Goal: Task Accomplishment & Management: Manage account settings

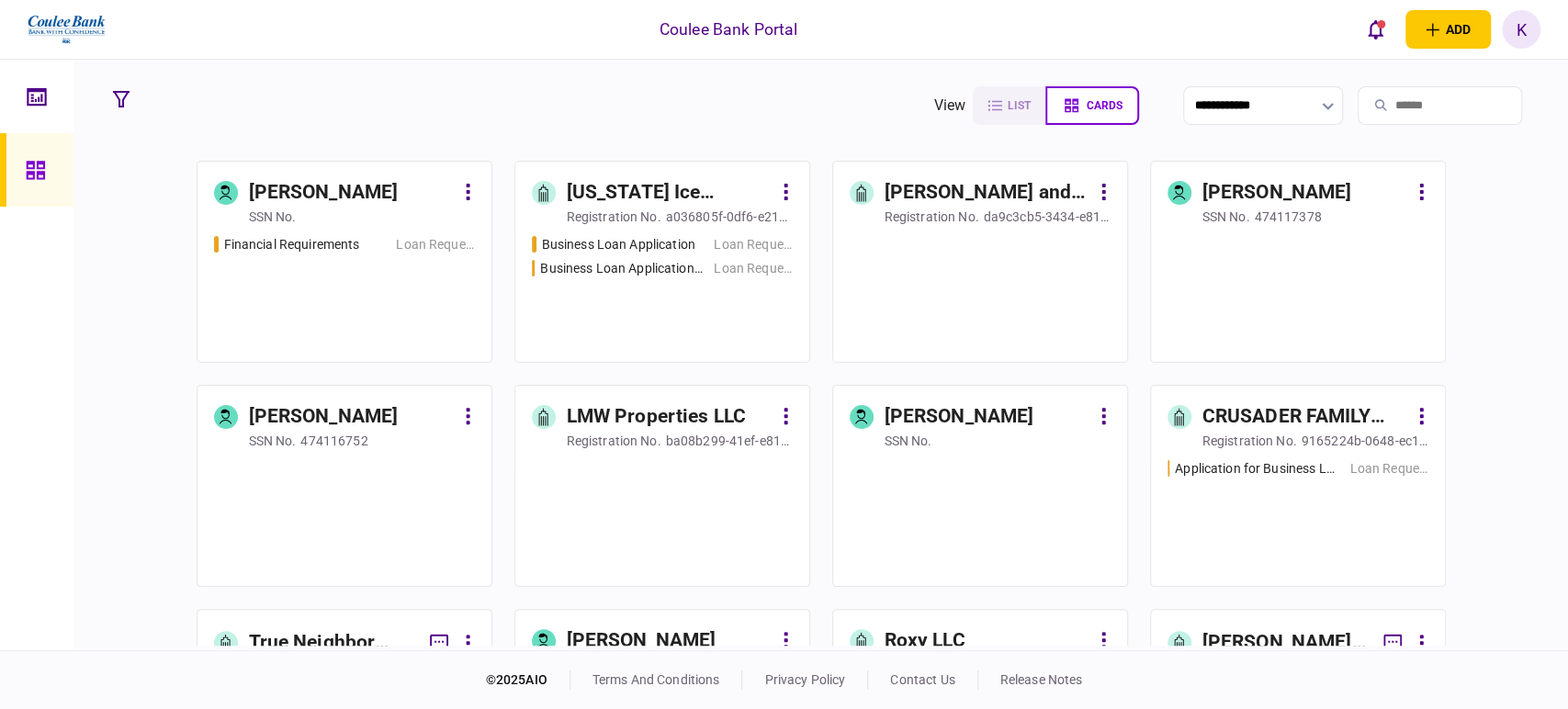
click at [1395, 110] on input "search" at bounding box center [1440, 105] width 165 height 39
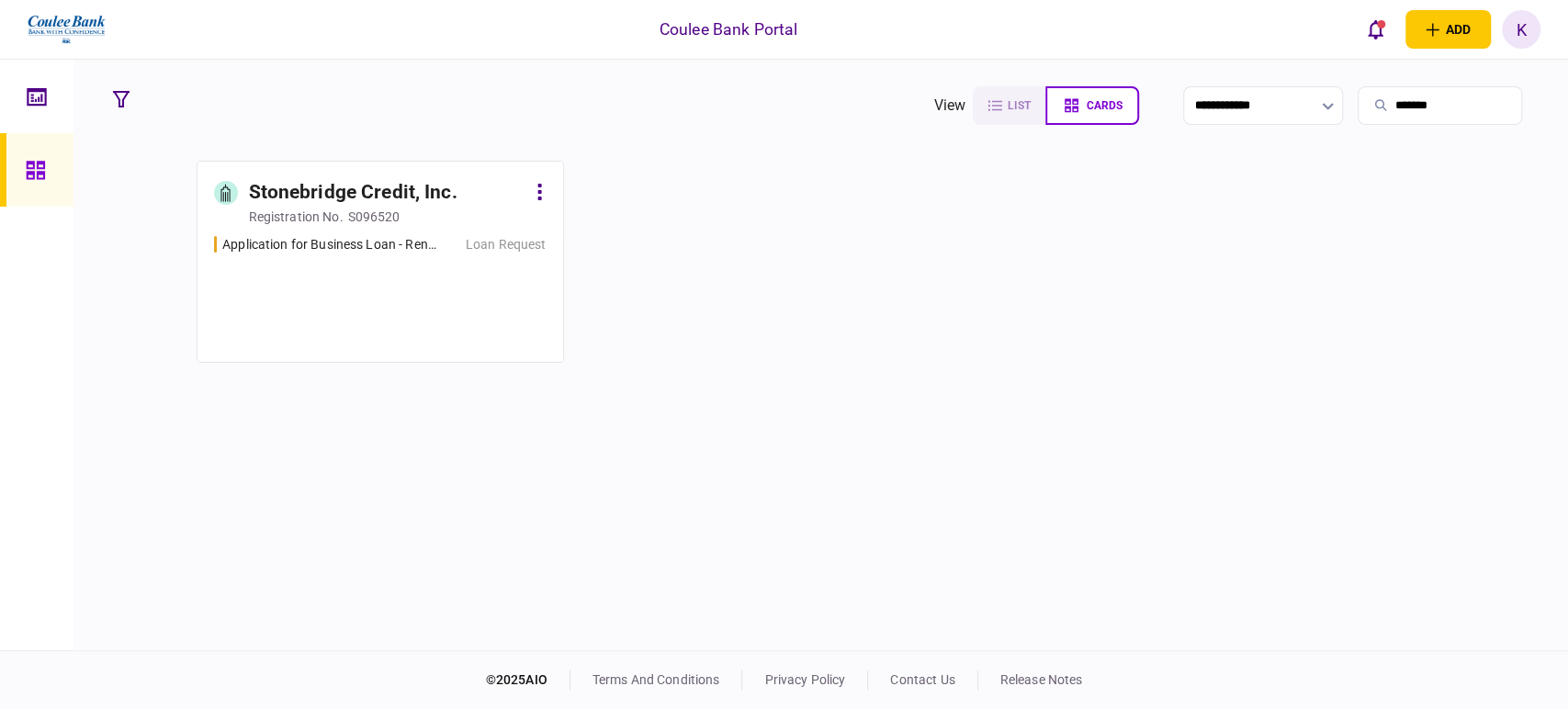
type input "*******"
click at [349, 282] on div "Application for Business Loan - Renewal #3506699 Loan Request" at bounding box center [379, 291] width 332 height 111
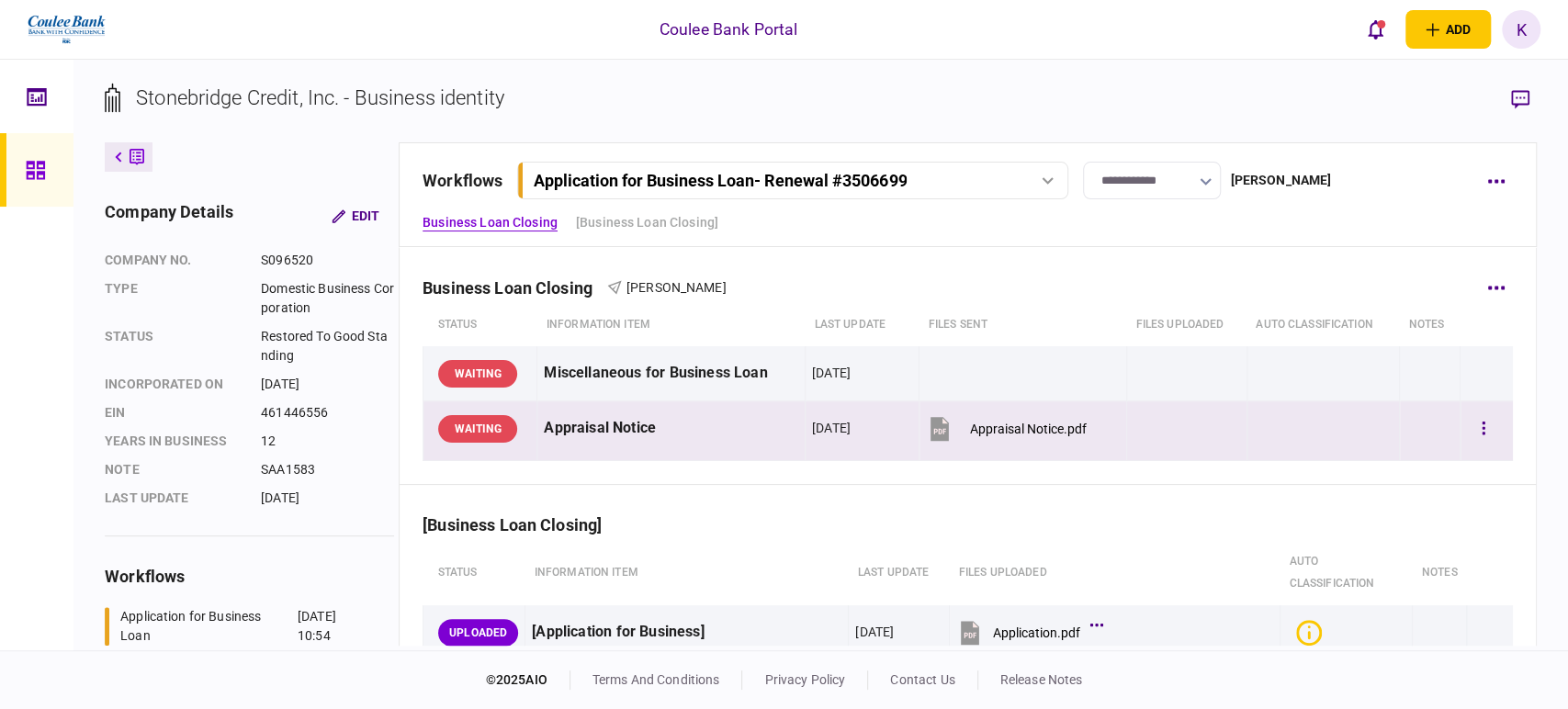
click at [934, 432] on icon at bounding box center [939, 428] width 27 height 27
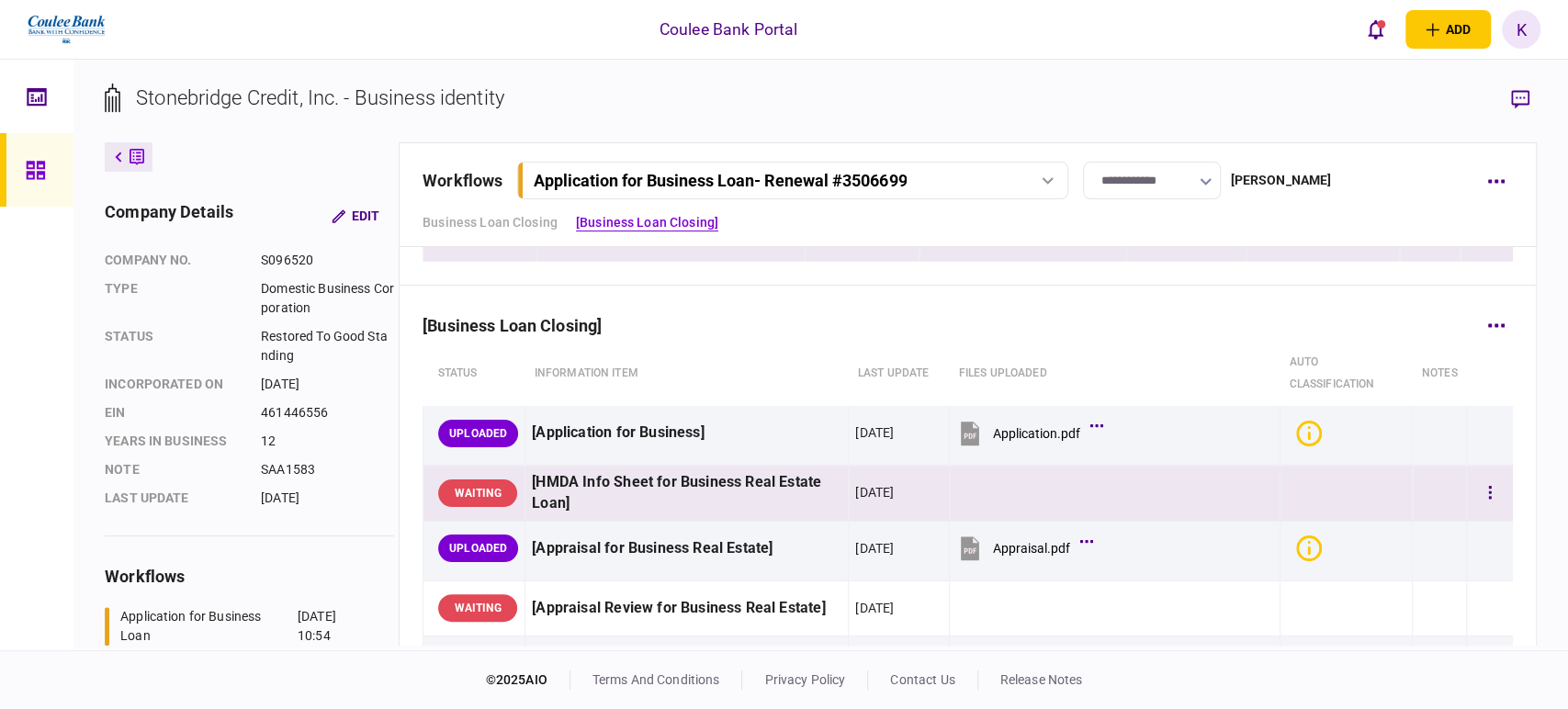
scroll to position [204, 0]
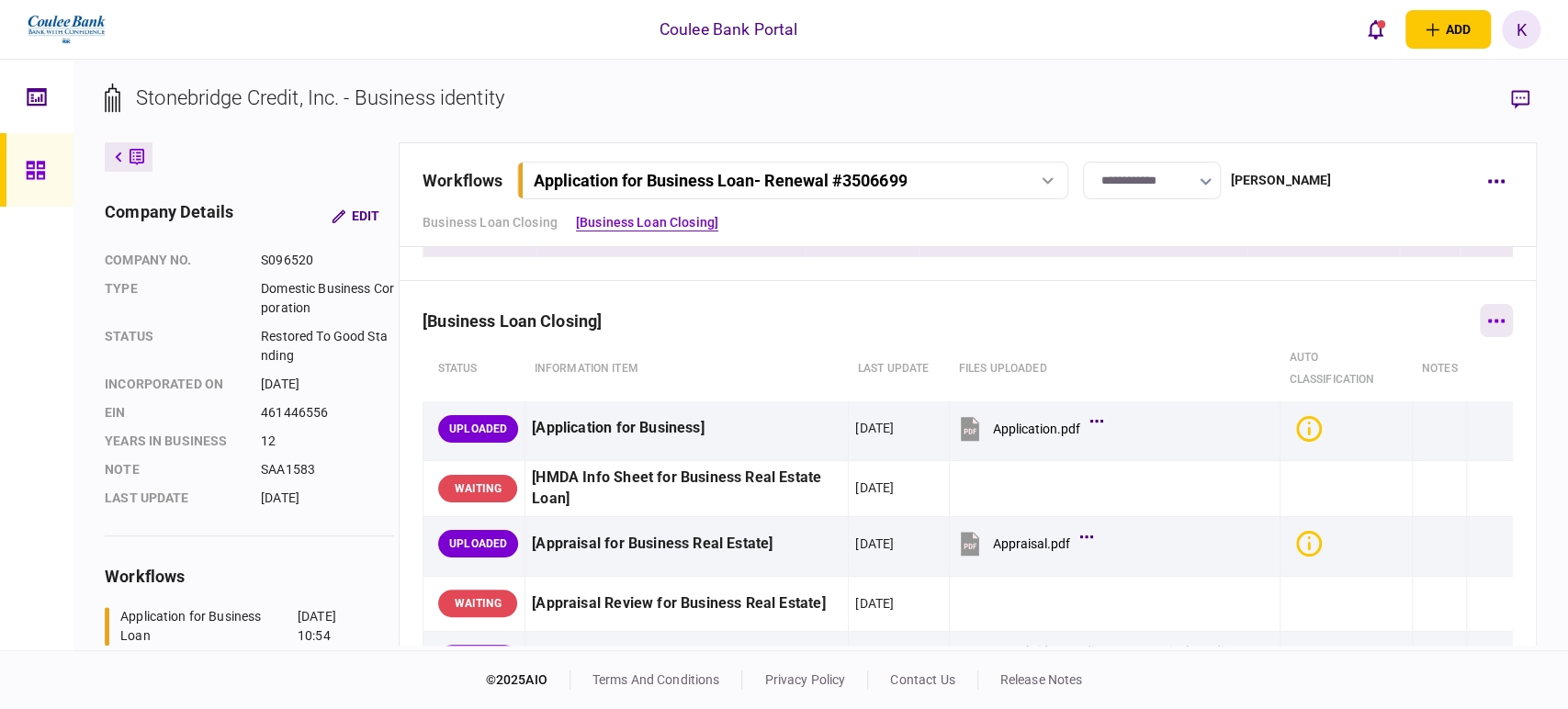
click at [1492, 321] on icon "button" at bounding box center [1496, 321] width 17 height 4
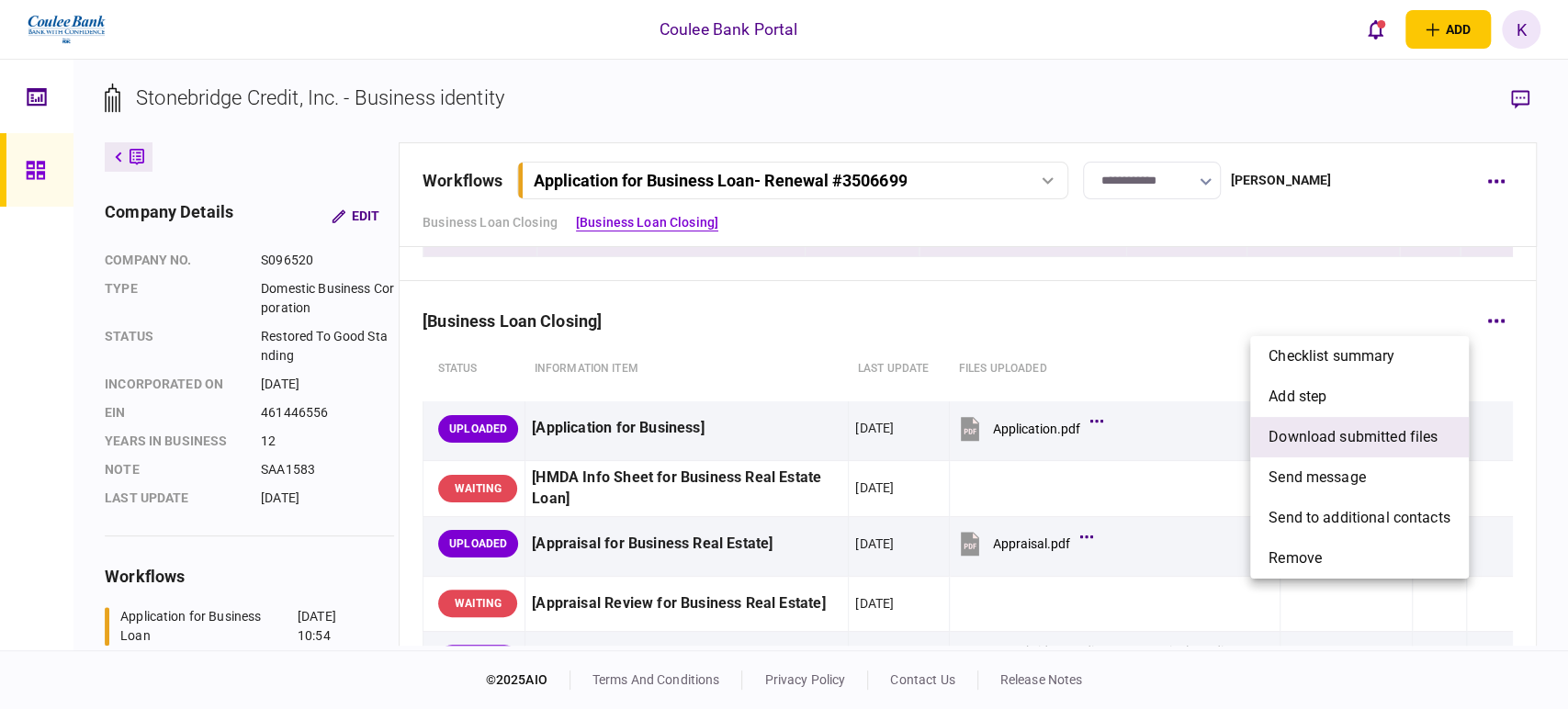
click at [1325, 431] on span "download submitted files" at bounding box center [1353, 437] width 169 height 22
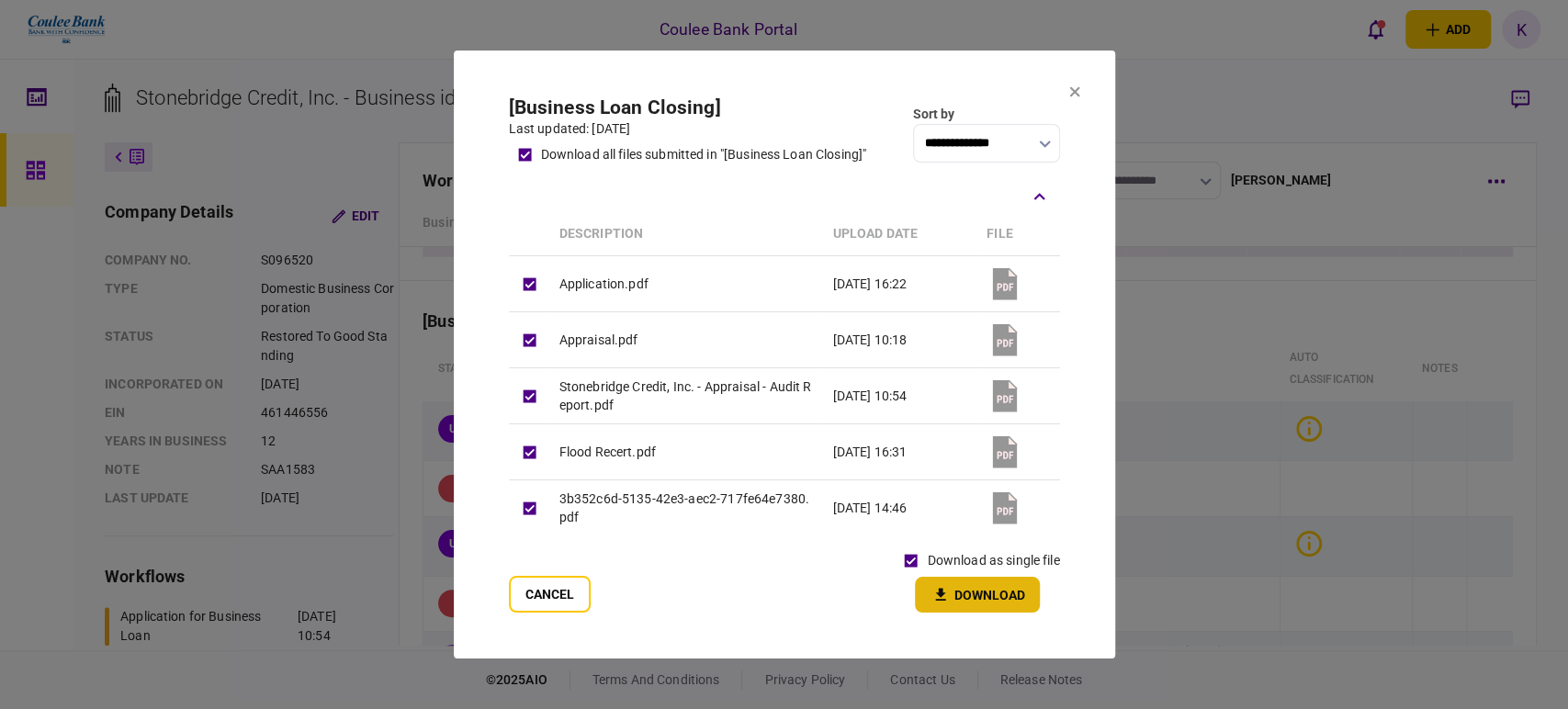
click at [980, 593] on button "Download" at bounding box center [977, 595] width 125 height 36
click at [1076, 94] on icon at bounding box center [1075, 92] width 11 height 11
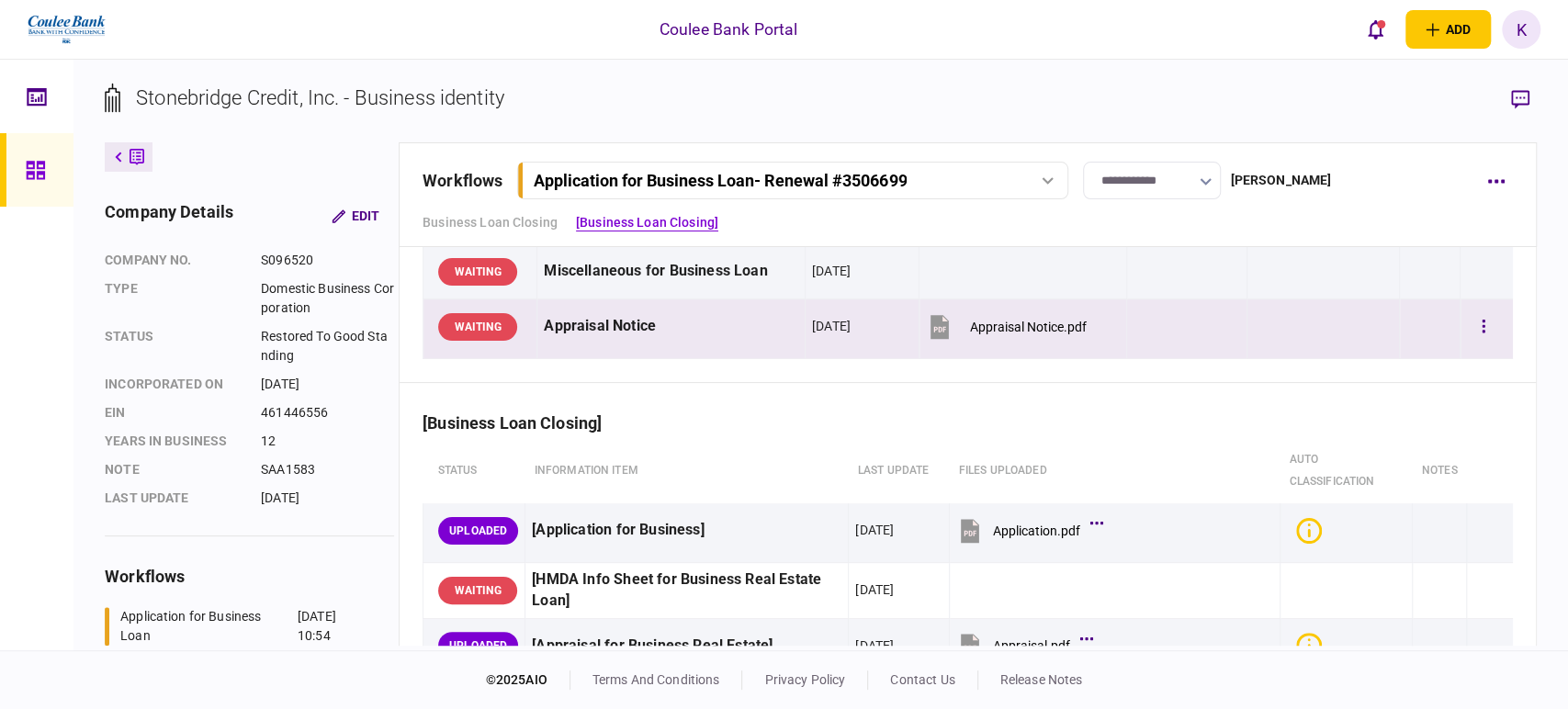
scroll to position [0, 0]
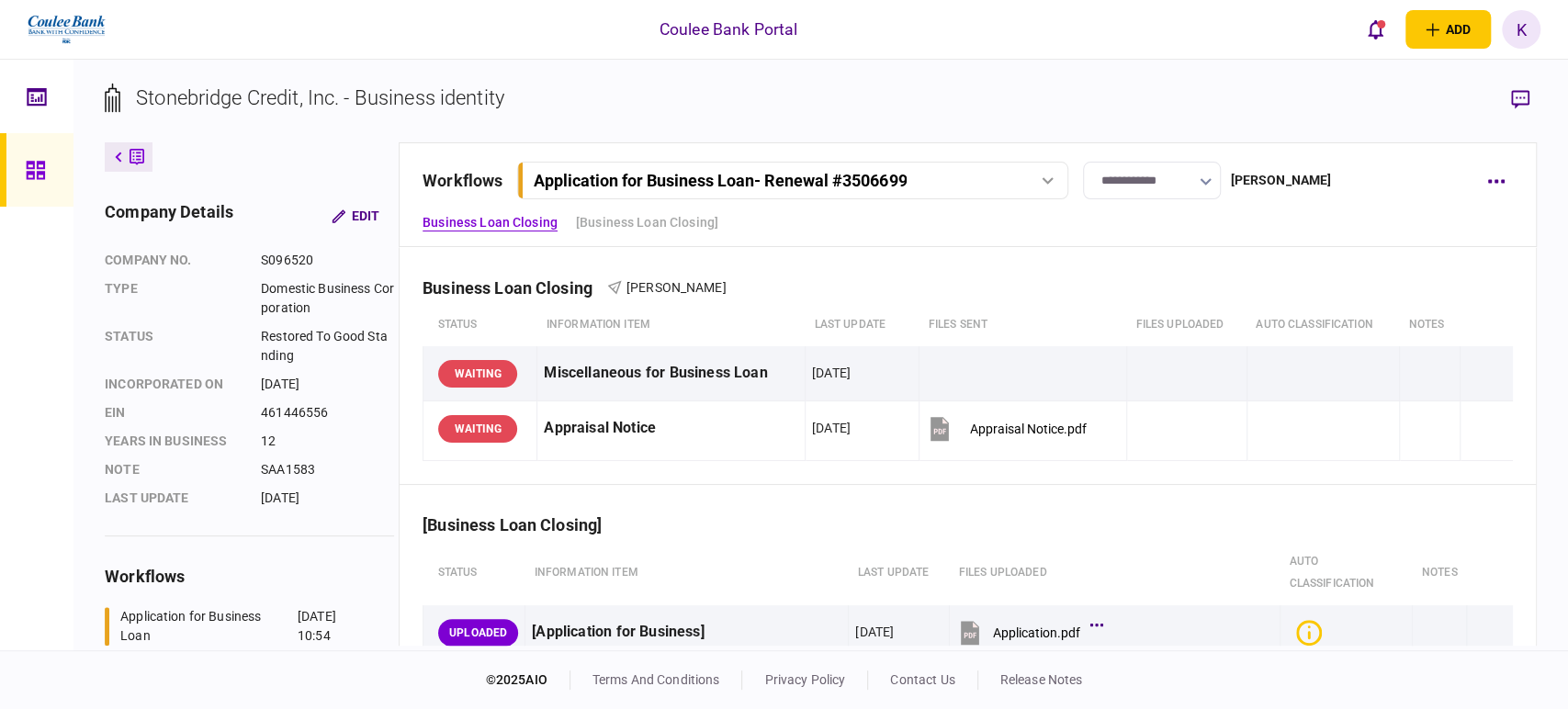
click at [1045, 177] on icon at bounding box center [1048, 181] width 12 height 8
click at [1488, 184] on button "button" at bounding box center [1496, 181] width 33 height 33
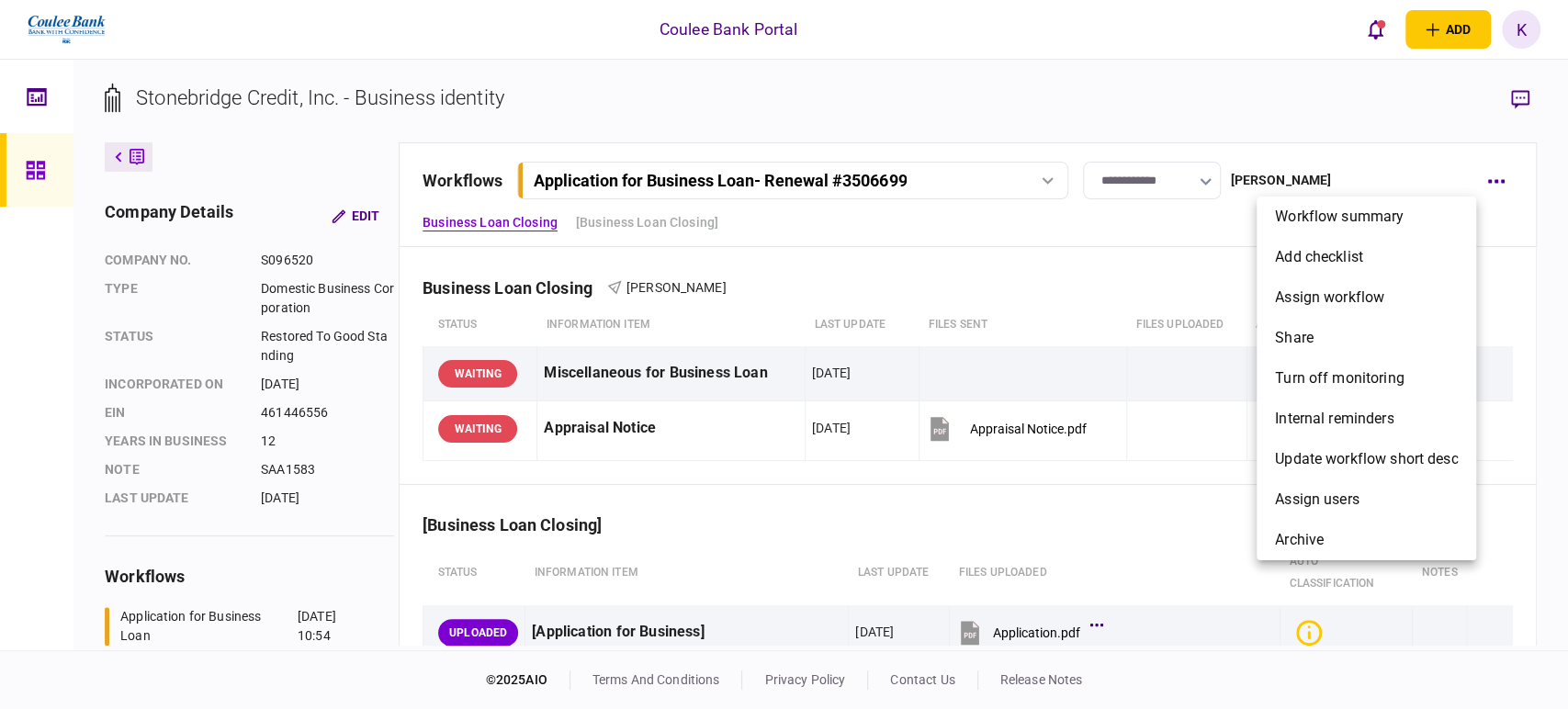
click at [964, 491] on div at bounding box center [784, 354] width 1568 height 709
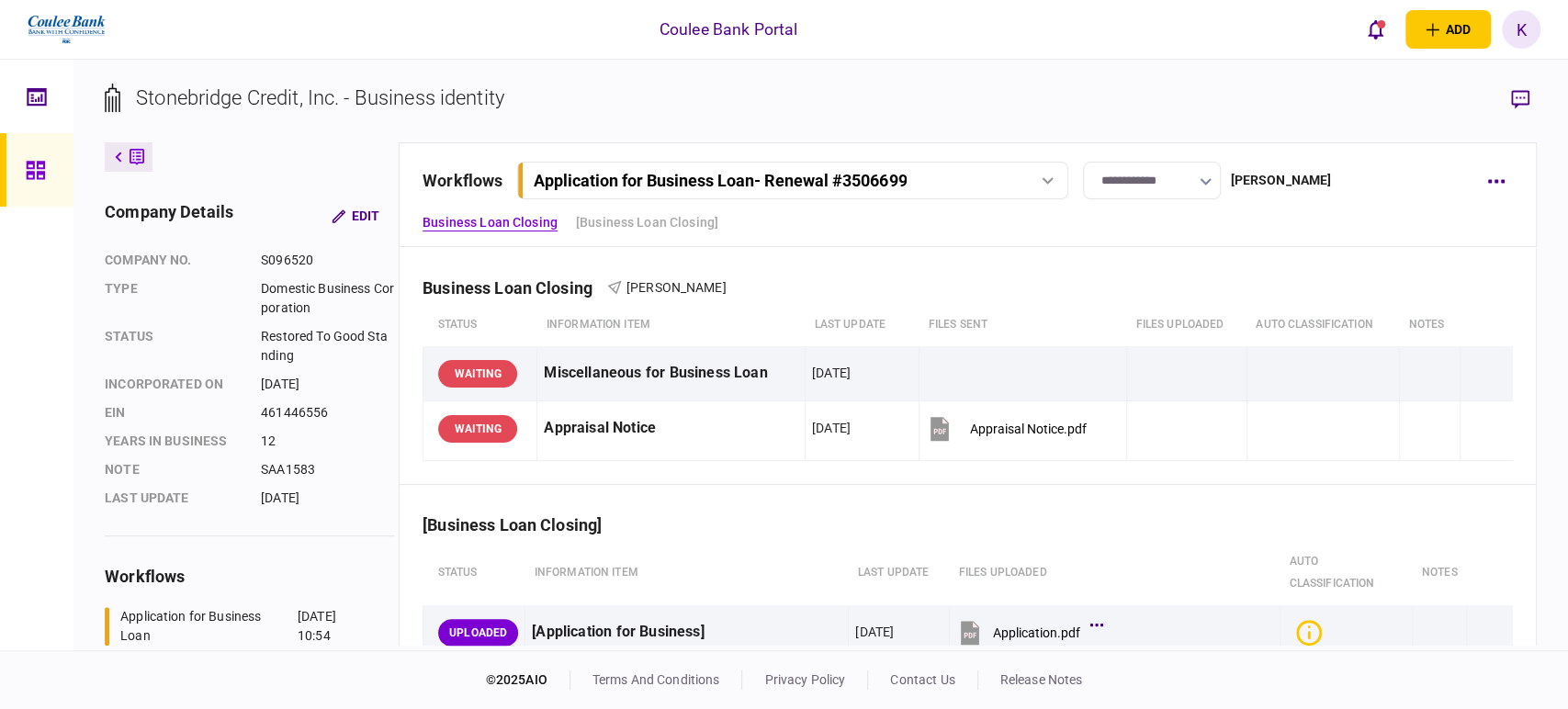
click at [942, 425] on icon at bounding box center [939, 428] width 27 height 27
click at [1501, 182] on icon "button" at bounding box center [1496, 182] width 17 height 4
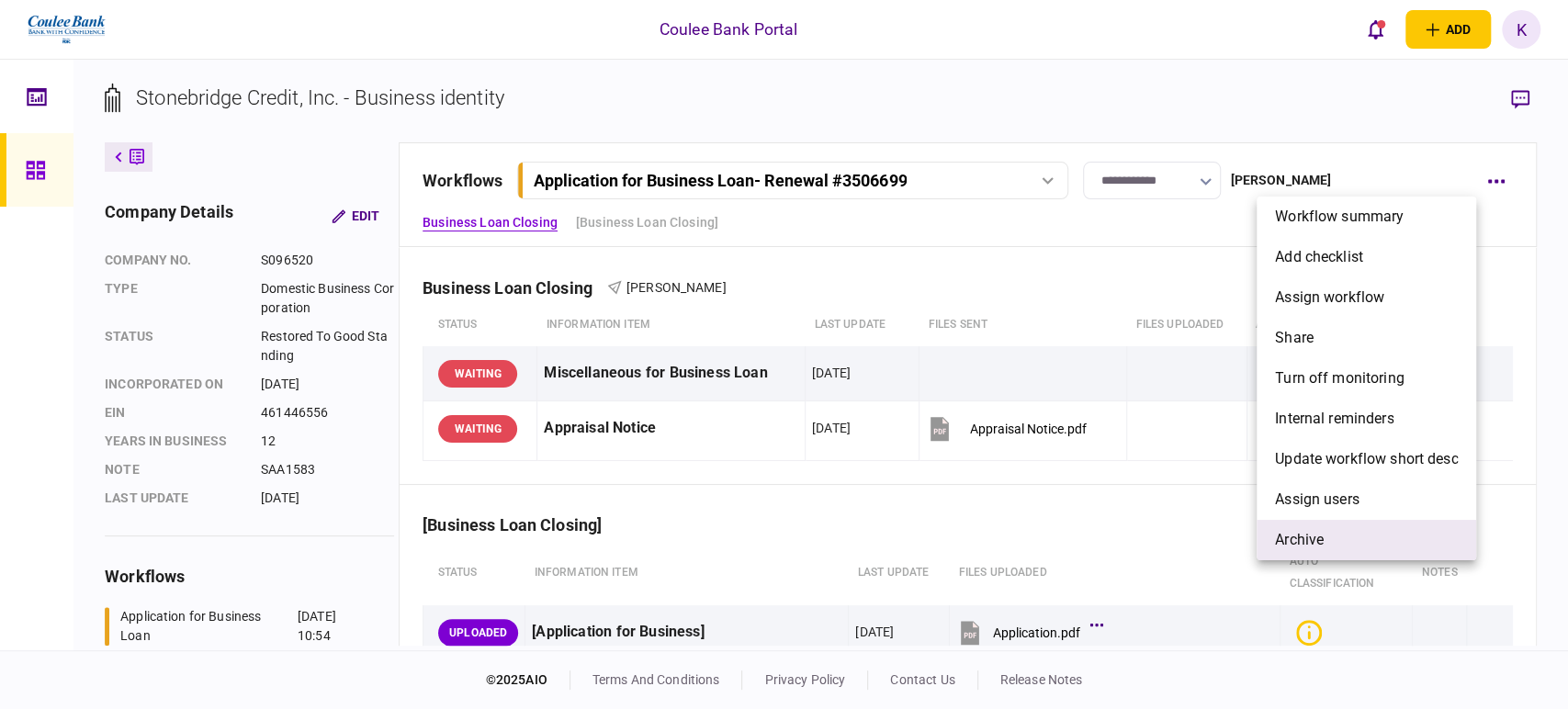
click at [1289, 541] on span "archive" at bounding box center [1300, 540] width 49 height 22
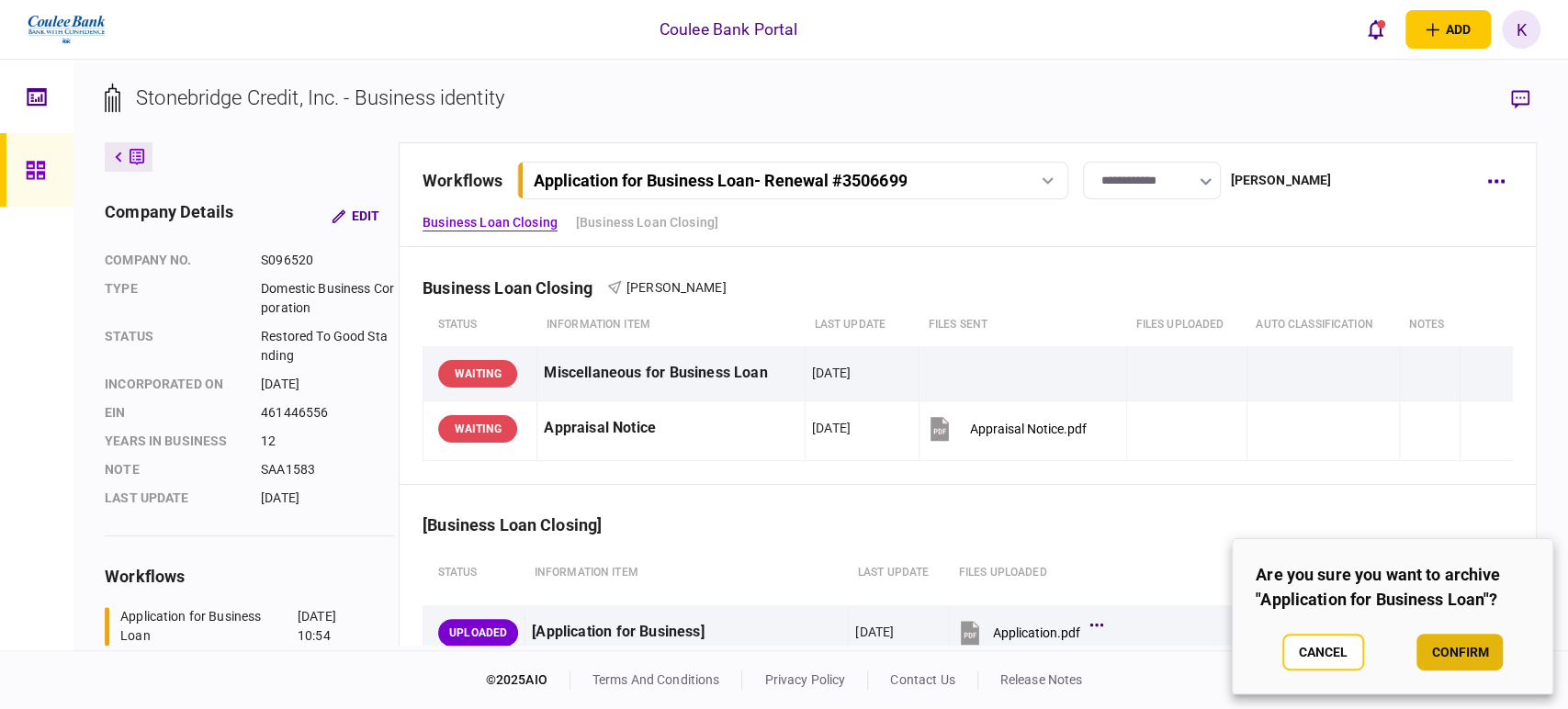
click at [1496, 647] on button "confirm" at bounding box center [1460, 652] width 87 height 37
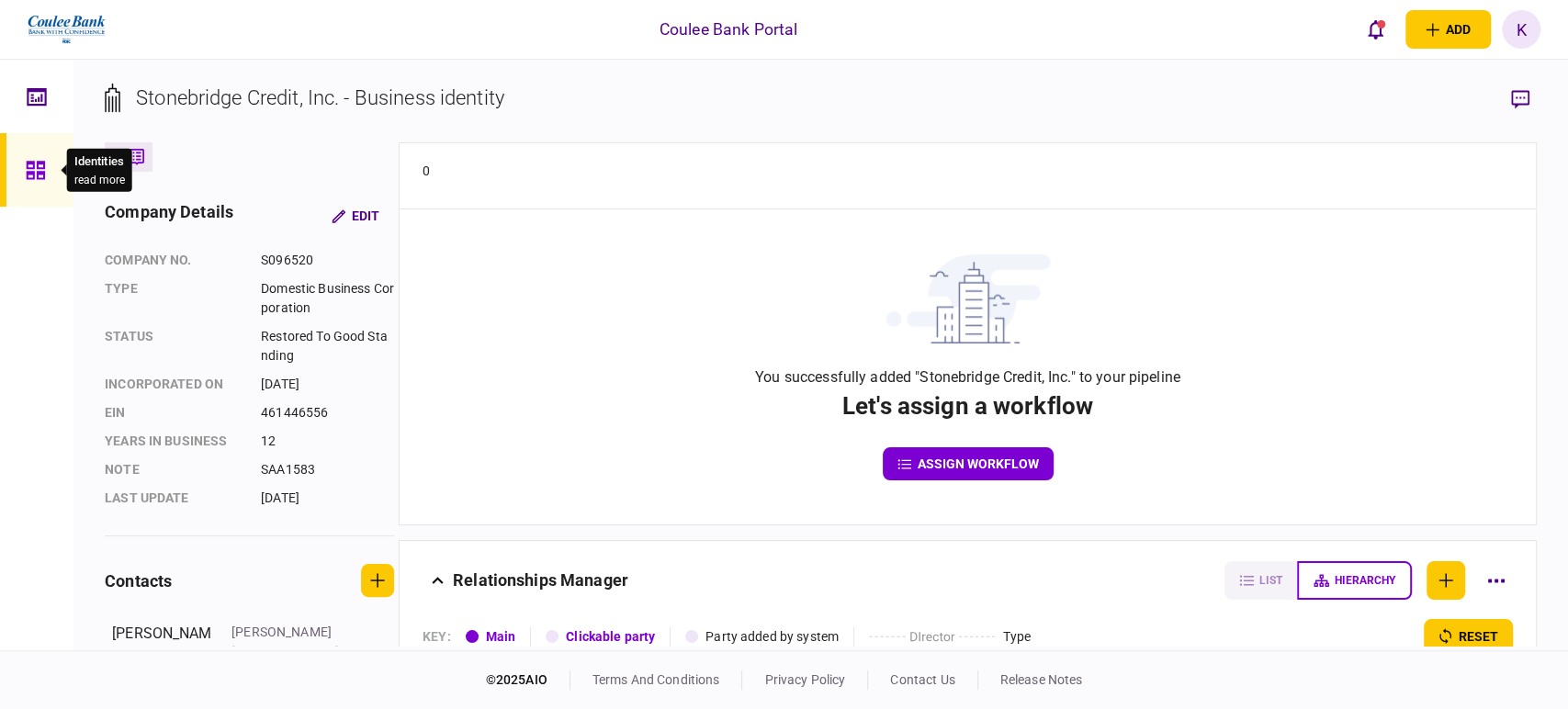
click at [37, 172] on icon at bounding box center [35, 170] width 19 height 19
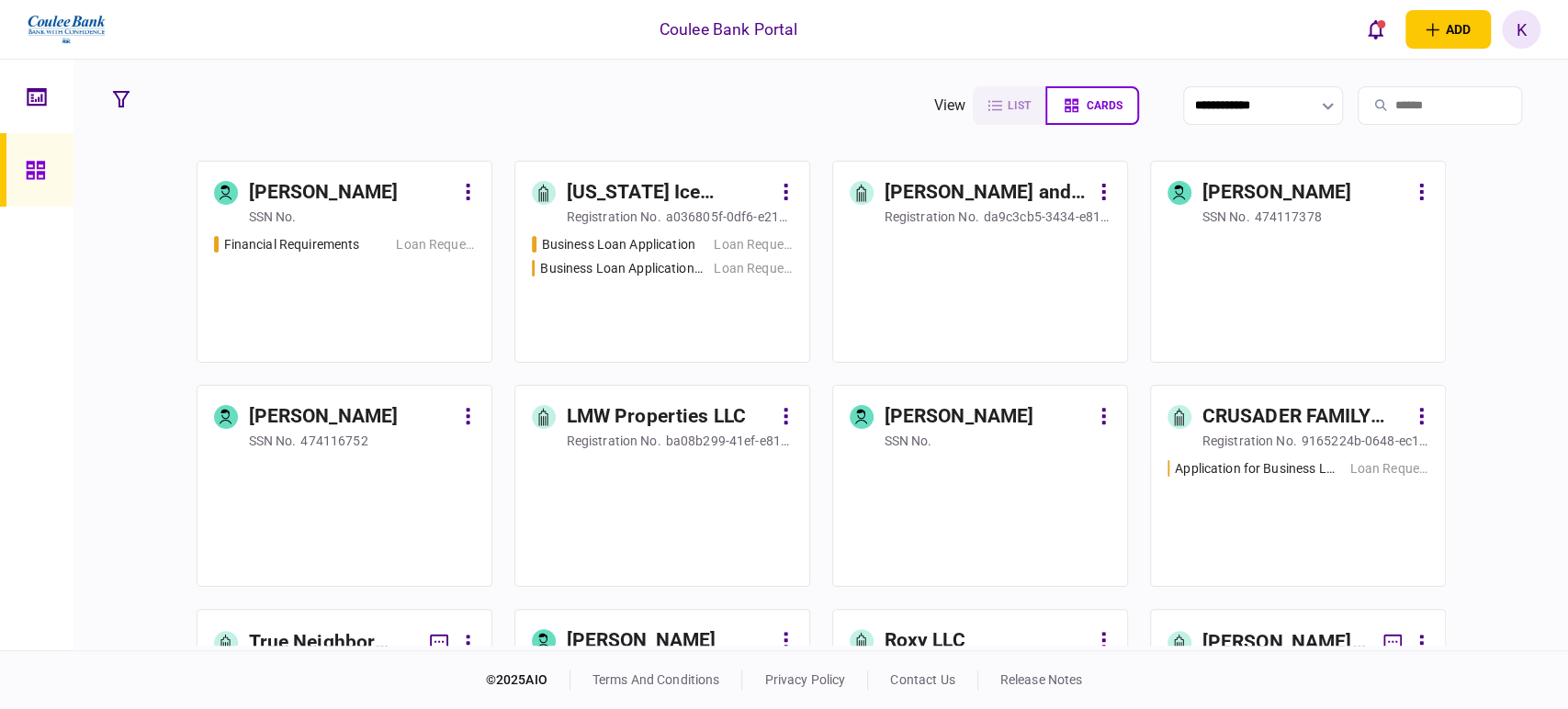
click at [1386, 101] on input "search" at bounding box center [1440, 105] width 165 height 39
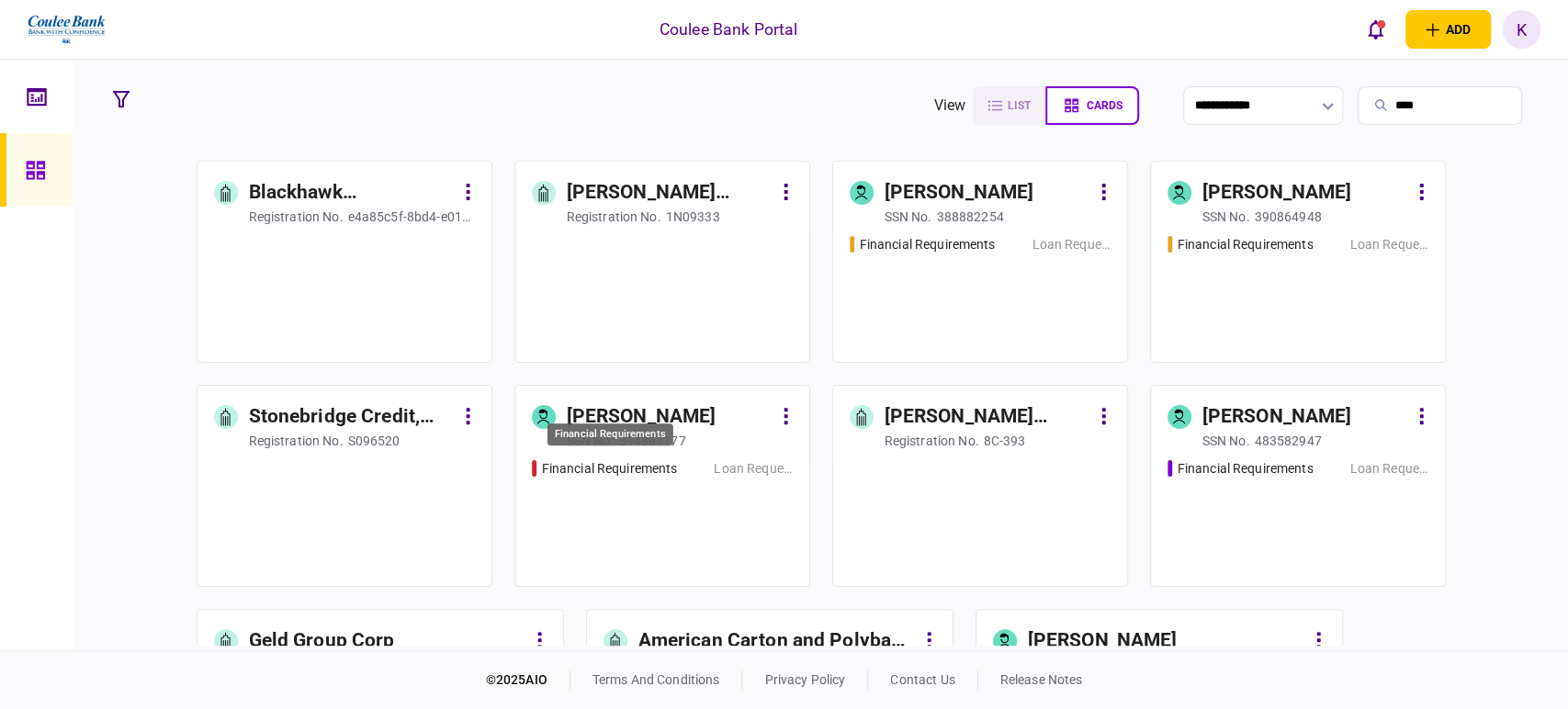
type input "****"
click at [618, 466] on div "Financial Requirements" at bounding box center [610, 469] width 136 height 19
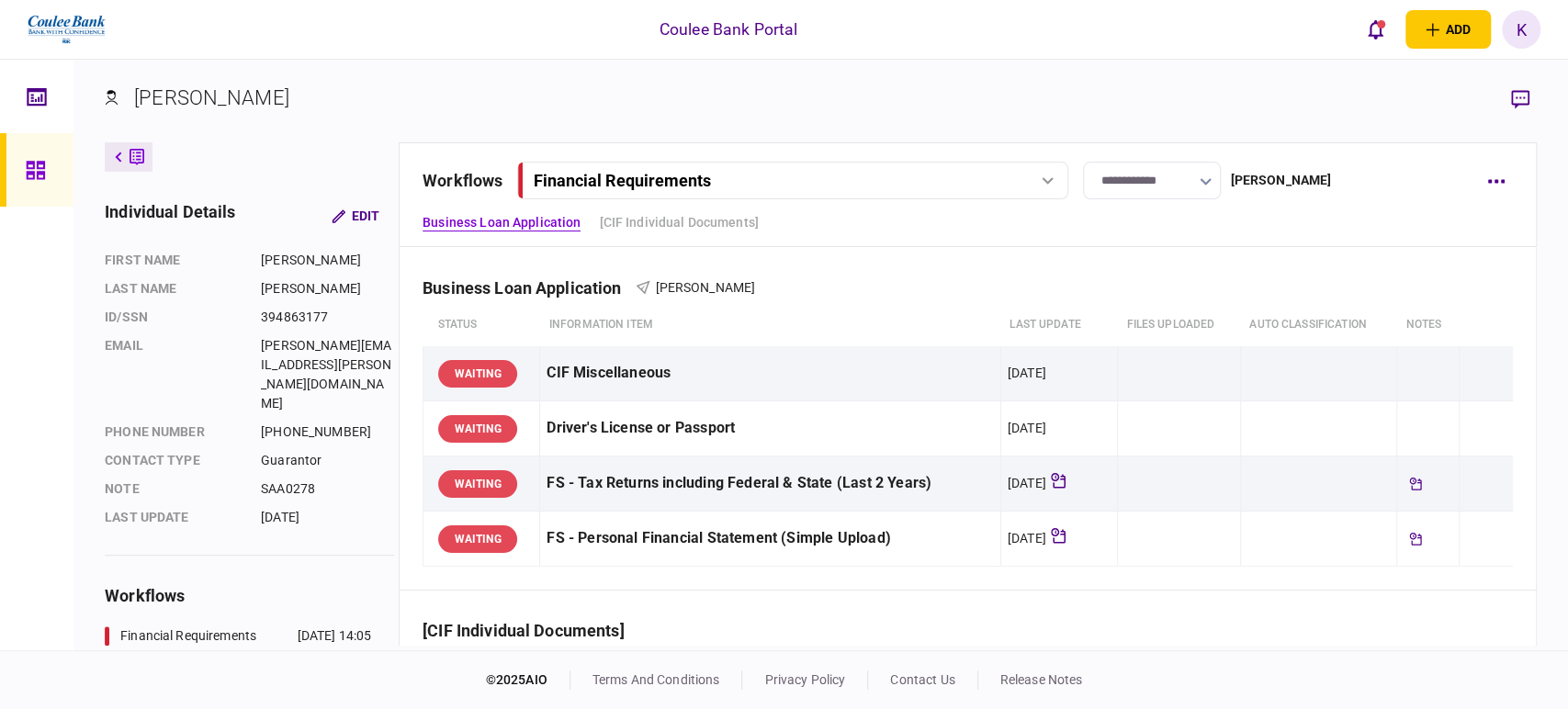
click at [1052, 179] on icon at bounding box center [1048, 181] width 12 height 8
drag, startPoint x: 1304, startPoint y: 310, endPoint x: 1293, endPoint y: 273, distance: 38.6
click at [1304, 308] on th "auto classification" at bounding box center [1319, 325] width 156 height 42
click at [539, 218] on link "Business Loan Application" at bounding box center [502, 222] width 158 height 19
click at [669, 216] on link "[CIF Individual Documents]" at bounding box center [678, 222] width 159 height 19
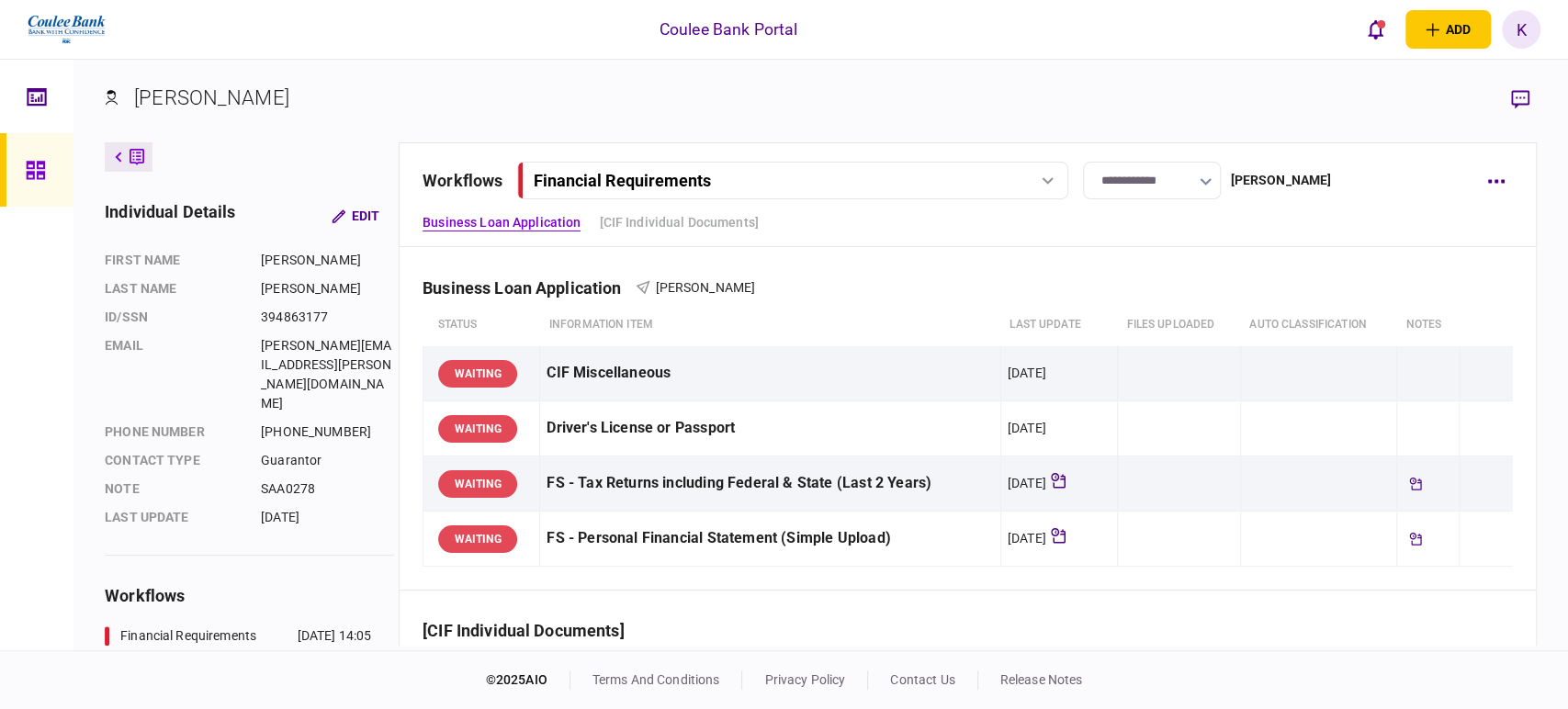
click at [1028, 182] on div "Financial Requirements" at bounding box center [792, 181] width 538 height 19
click at [670, 218] on div "Financial Requirements" at bounding box center [614, 219] width 136 height 19
click at [1496, 174] on button "button" at bounding box center [1496, 181] width 33 height 33
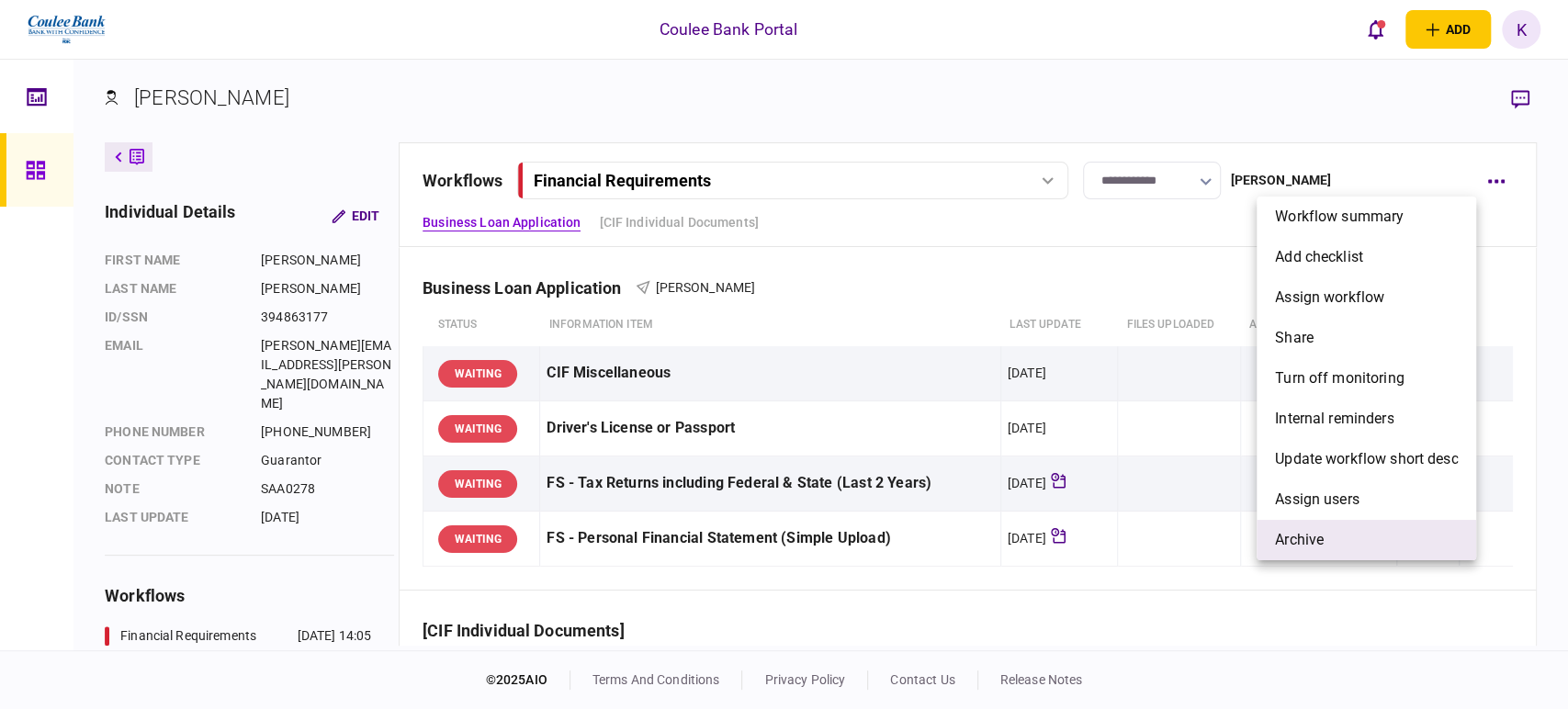
click at [1316, 548] on span "archive" at bounding box center [1300, 540] width 49 height 22
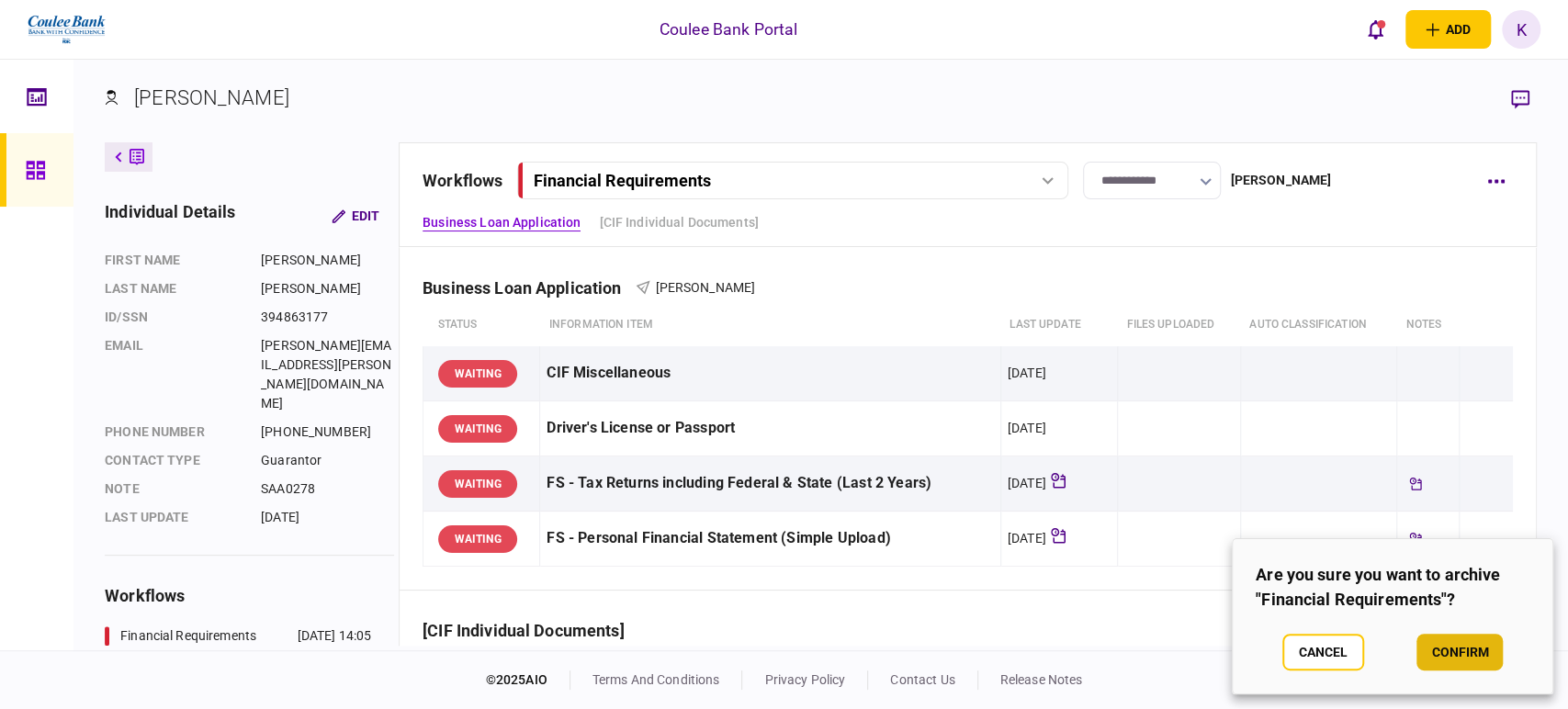
click at [1463, 661] on button "confirm" at bounding box center [1460, 652] width 87 height 37
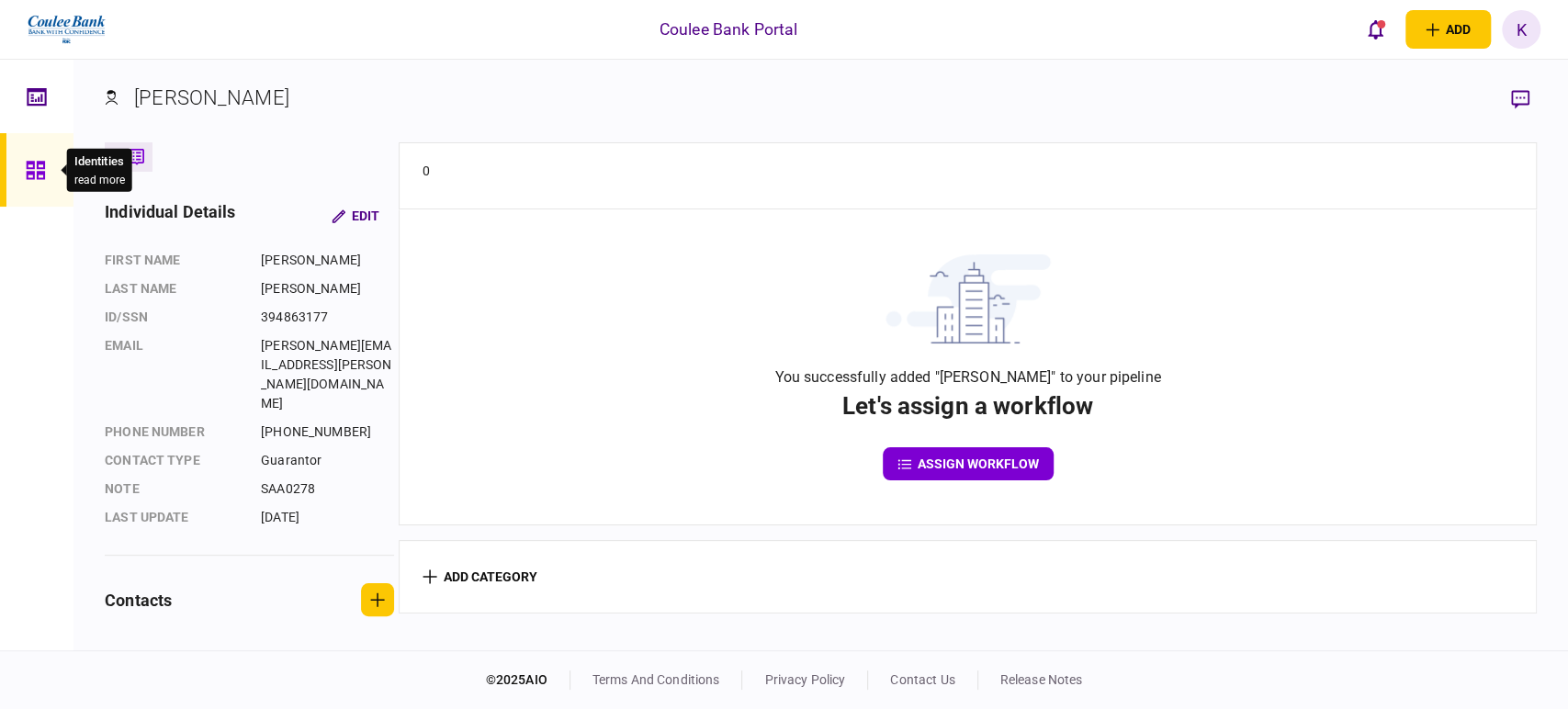
click at [39, 168] on icon at bounding box center [35, 170] width 19 height 19
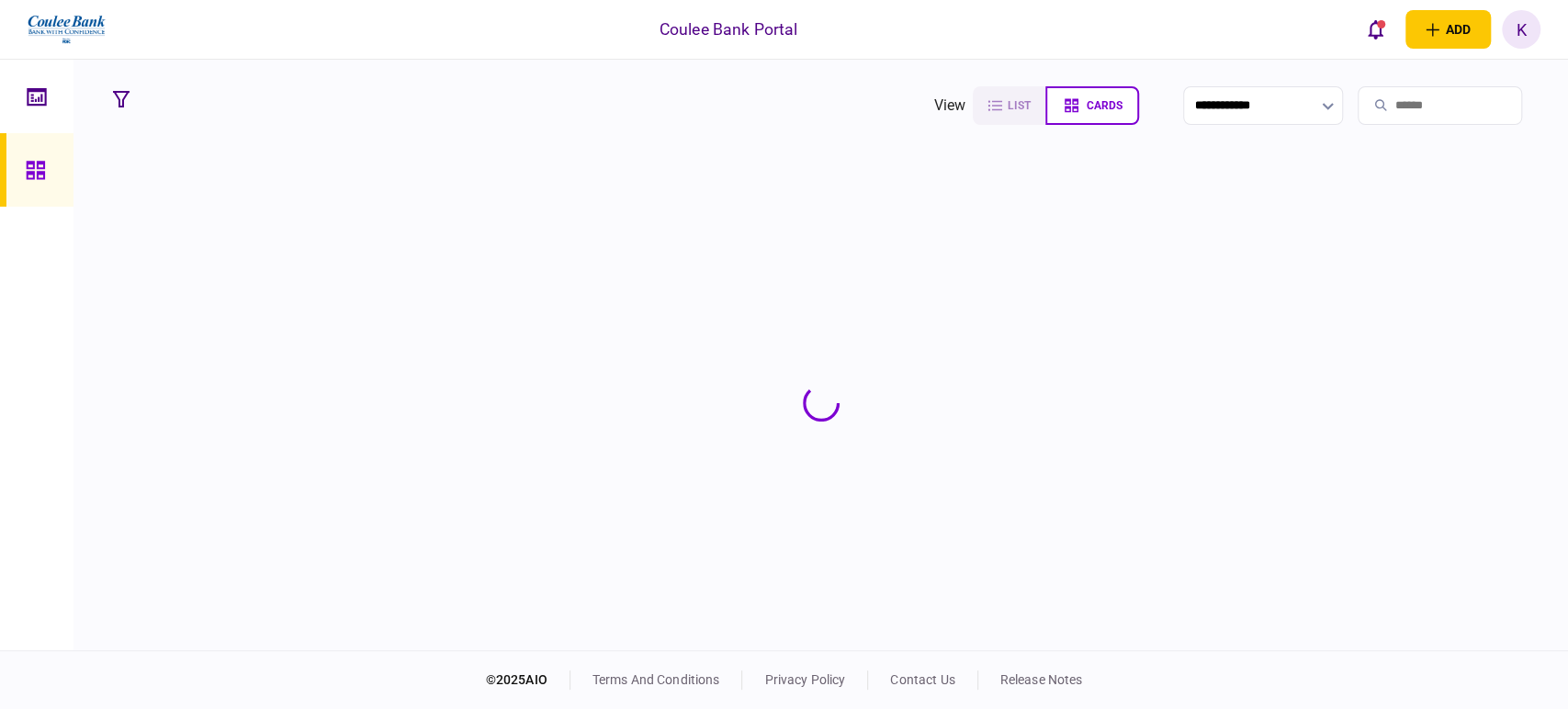
click at [1405, 104] on input "search" at bounding box center [1440, 105] width 165 height 39
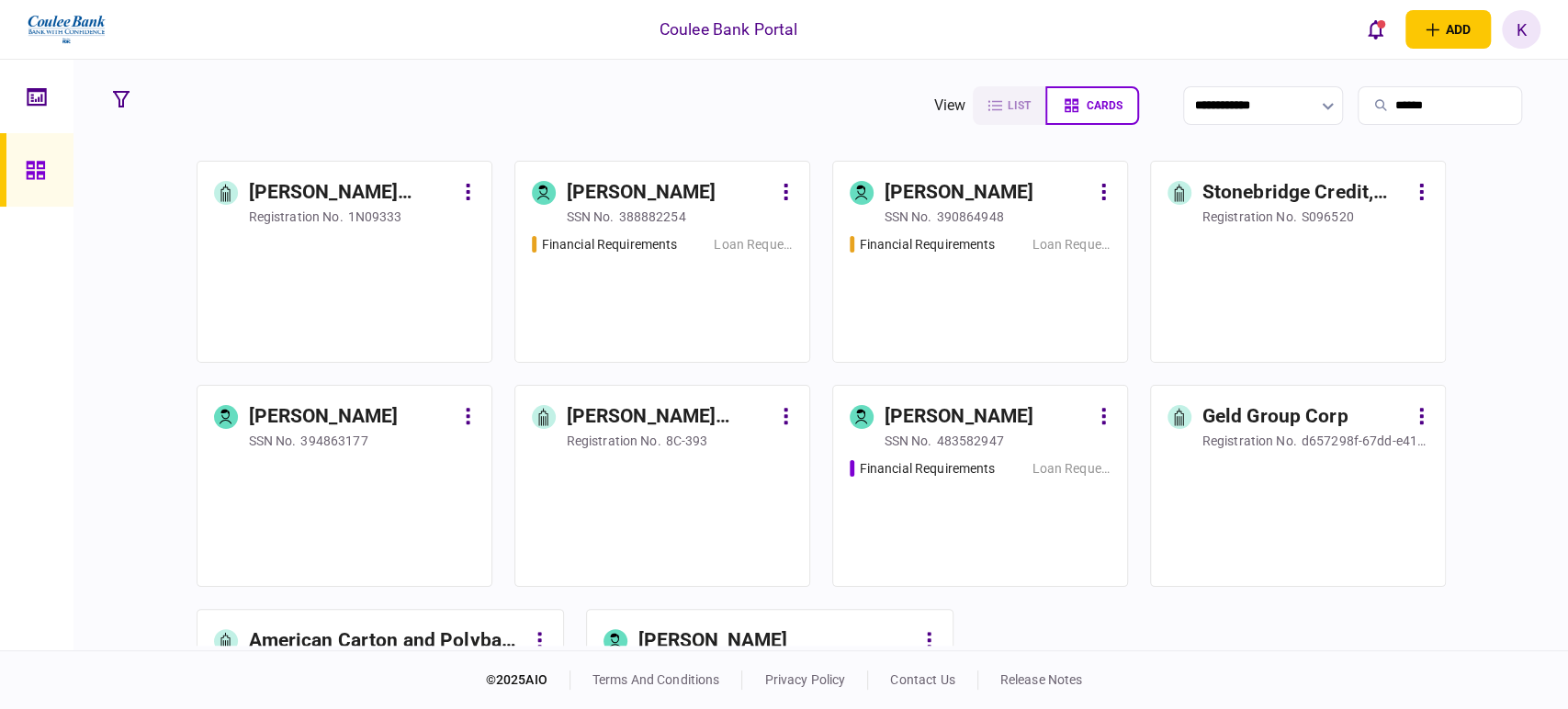
drag, startPoint x: 1440, startPoint y: 98, endPoint x: 1061, endPoint y: 113, distance: 379.3
click at [1061, 113] on section "**********" at bounding box center [1235, 105] width 603 height 46
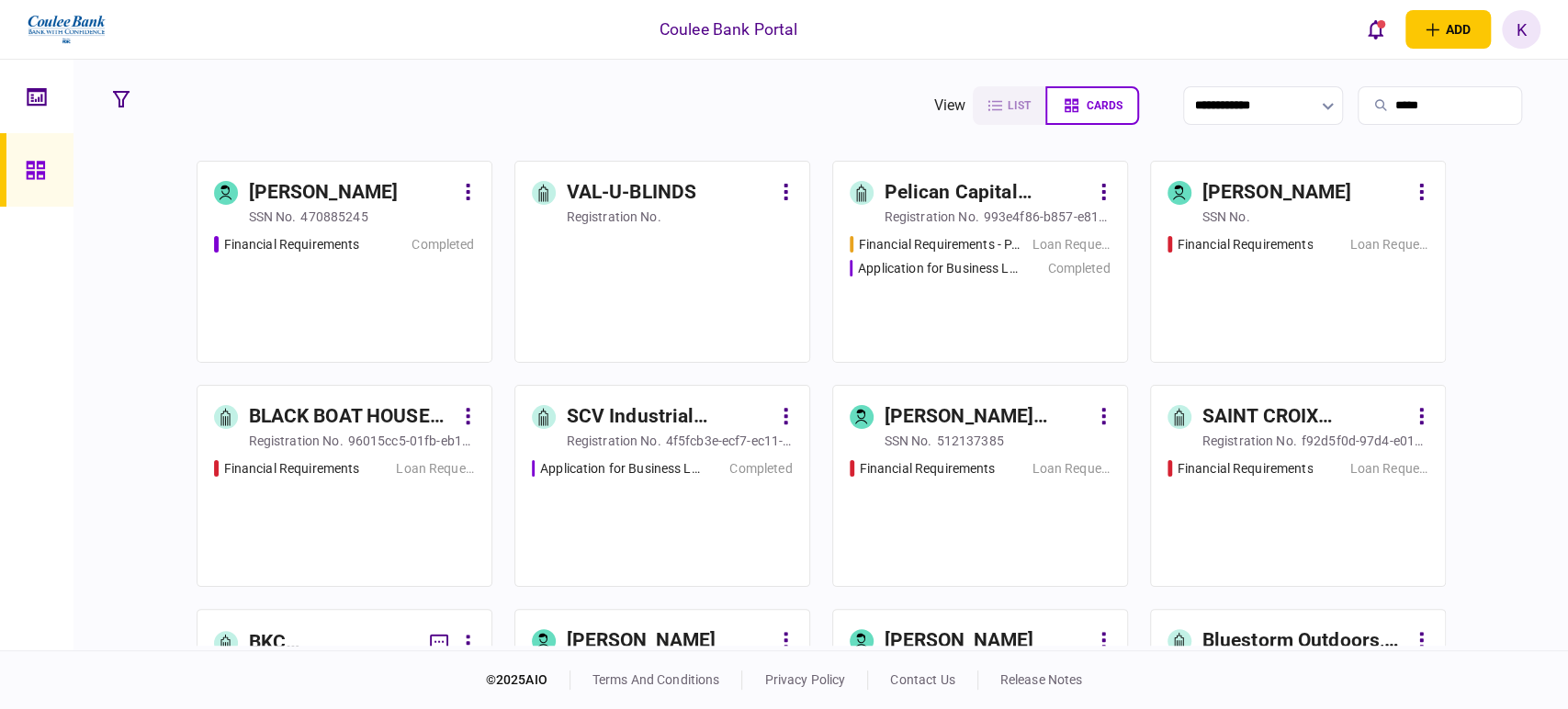
type input "*****"
